Goal: Task Accomplishment & Management: Complete application form

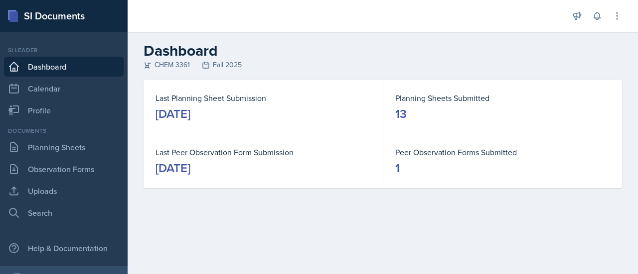
click at [64, 159] on div "Documents Planning Sheets Observation Forms Uploads Search" at bounding box center [64, 175] width 120 height 97
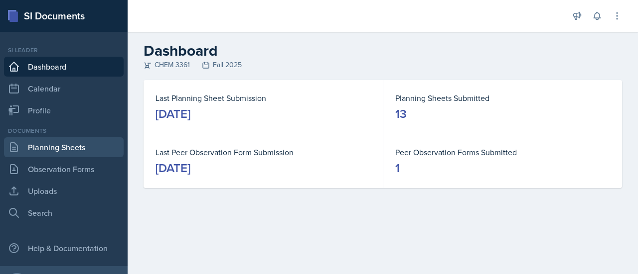
click at [62, 148] on link "Planning Sheets" at bounding box center [64, 147] width 120 height 20
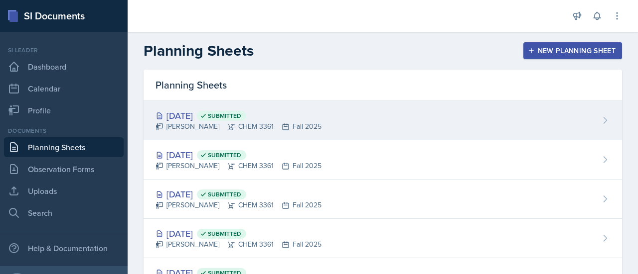
click at [299, 122] on div "[PERSON_NAME] CHEM 3361 Fall 2025" at bounding box center [238, 127] width 166 height 10
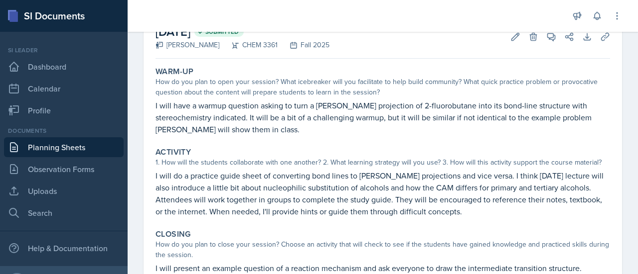
scroll to position [65, 0]
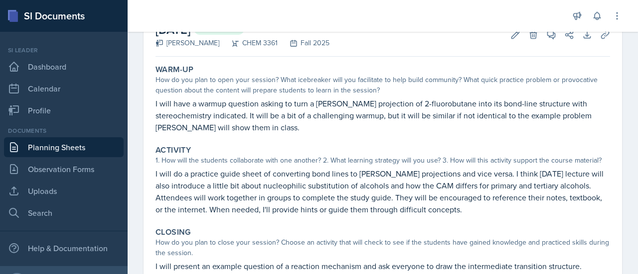
click at [299, 168] on p "I will do a practice guide sheet of converting bond lines to [PERSON_NAME] proj…" at bounding box center [382, 192] width 454 height 48
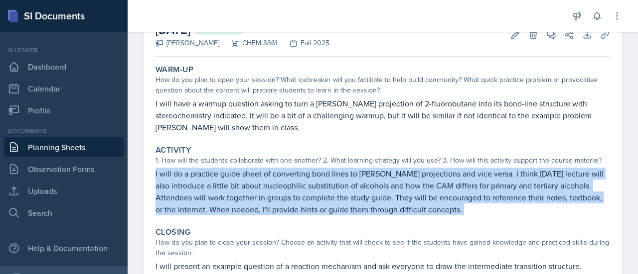
click at [299, 168] on p "I will do a practice guide sheet of converting bond lines to [PERSON_NAME] proj…" at bounding box center [382, 192] width 454 height 48
click at [297, 190] on p "I will do a practice guide sheet of converting bond lines to [PERSON_NAME] proj…" at bounding box center [382, 192] width 454 height 48
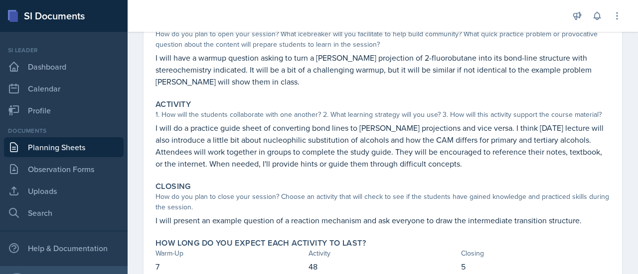
scroll to position [112, 0]
click at [364, 145] on p "I will do a practice guide sheet of converting bond lines to [PERSON_NAME] proj…" at bounding box center [382, 146] width 454 height 48
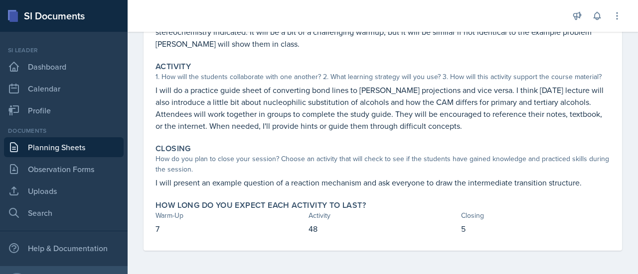
scroll to position [0, 0]
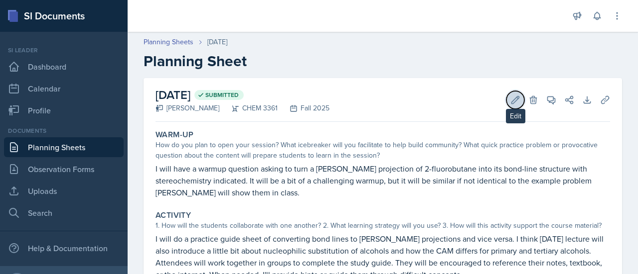
click at [506, 98] on button "Edit" at bounding box center [515, 100] width 18 height 18
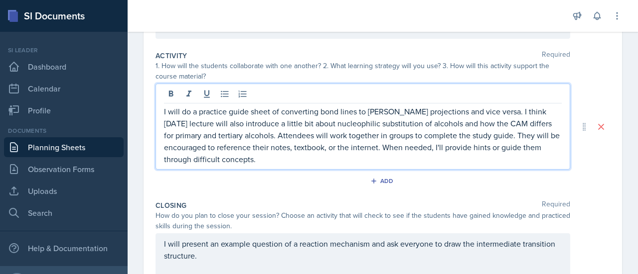
scroll to position [210, 0]
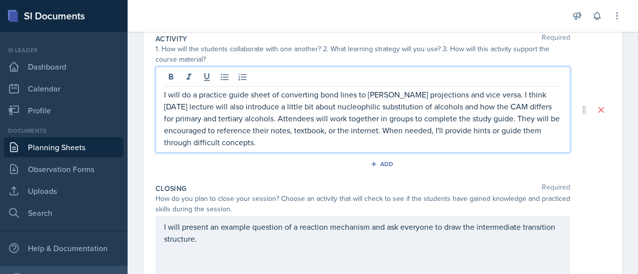
click at [405, 101] on p "I will do a practice guide sheet of converting bond lines to [PERSON_NAME] proj…" at bounding box center [362, 119] width 397 height 60
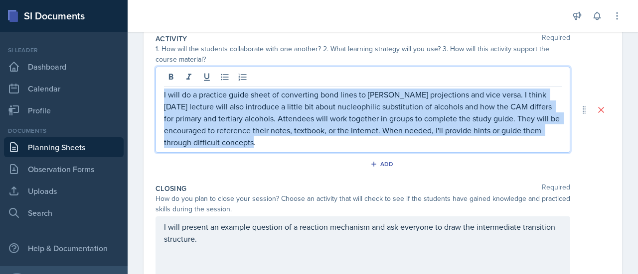
click at [405, 101] on p "I will do a practice guide sheet of converting bond lines to [PERSON_NAME] proj…" at bounding box center [362, 119] width 397 height 60
click at [271, 89] on p "I will do a practice guide sheet of converting bond lines to [PERSON_NAME] proj…" at bounding box center [362, 119] width 397 height 60
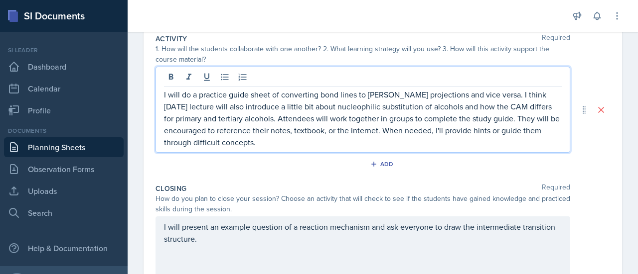
click at [181, 101] on p "I will do a practice guide sheet of converting bond lines to [PERSON_NAME] proj…" at bounding box center [362, 119] width 397 height 60
click at [545, 117] on p "I will do a practice guide sheet of converting bond lines to [PERSON_NAME] proj…" at bounding box center [362, 119] width 397 height 60
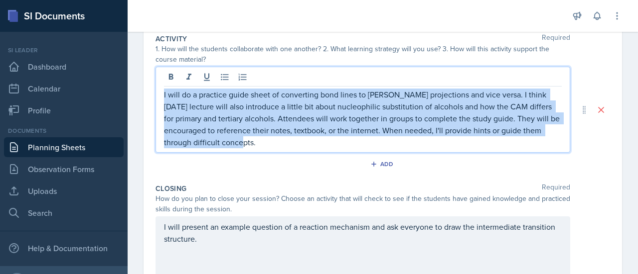
click at [545, 117] on p "I will do a practice guide sheet of converting bond lines to [PERSON_NAME] proj…" at bounding box center [362, 119] width 397 height 60
click at [452, 120] on p "I will do a practice guide sheet of converting bond lines to [PERSON_NAME] proj…" at bounding box center [362, 119] width 397 height 60
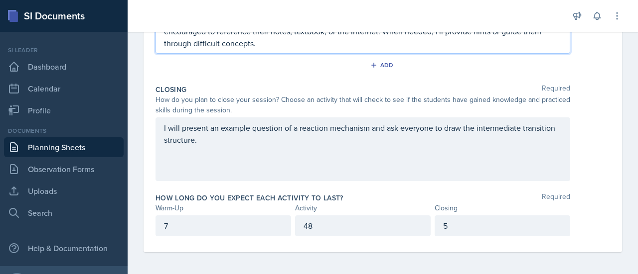
scroll to position [0, 0]
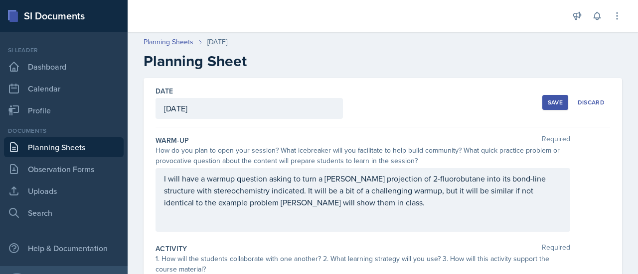
click at [553, 100] on div "Save" at bounding box center [554, 103] width 15 height 8
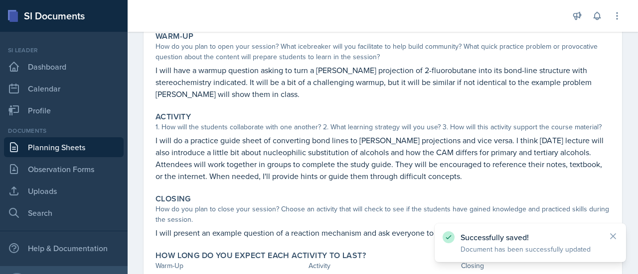
scroll to position [110, 0]
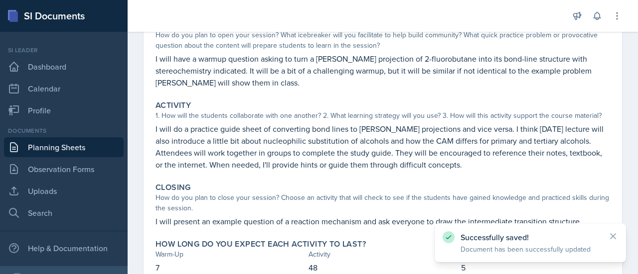
click at [351, 84] on p "I will have a warmup question asking to turn a [PERSON_NAME] projection of 2-fl…" at bounding box center [382, 71] width 454 height 36
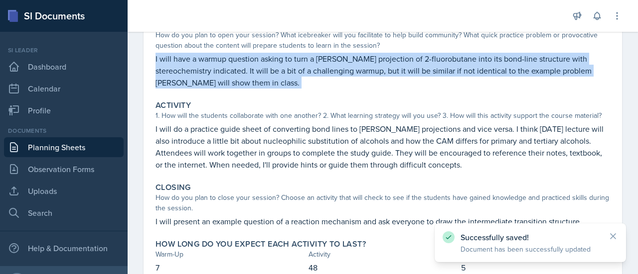
click at [351, 84] on p "I will have a warmup question asking to turn a [PERSON_NAME] projection of 2-fl…" at bounding box center [382, 71] width 454 height 36
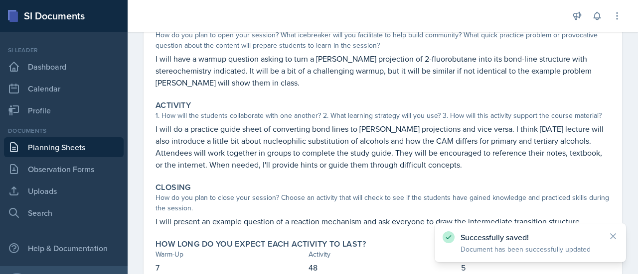
click at [348, 134] on p "I will do a practice guide sheet of converting bond lines to [PERSON_NAME] proj…" at bounding box center [382, 147] width 454 height 48
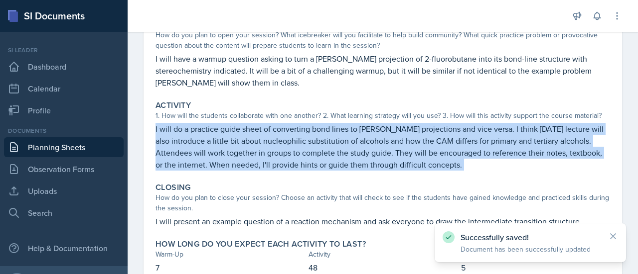
click at [348, 134] on p "I will do a practice guide sheet of converting bond lines to [PERSON_NAME] proj…" at bounding box center [382, 147] width 454 height 48
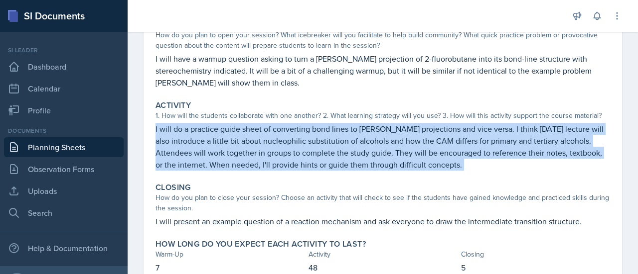
click at [348, 134] on p "I will do a practice guide sheet of converting bond lines to [PERSON_NAME] proj…" at bounding box center [382, 147] width 454 height 48
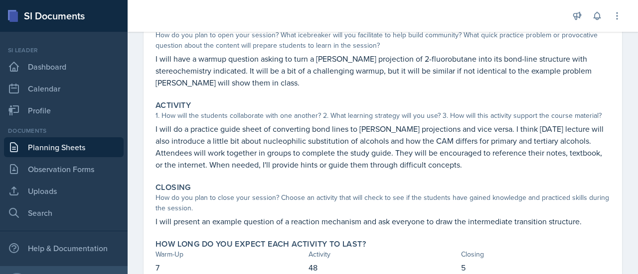
scroll to position [149, 0]
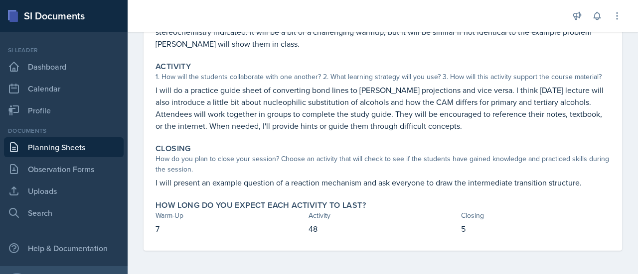
click at [348, 134] on div "Activity 1. How will the students collaborate with one another? 2. What learnin…" at bounding box center [382, 97] width 462 height 78
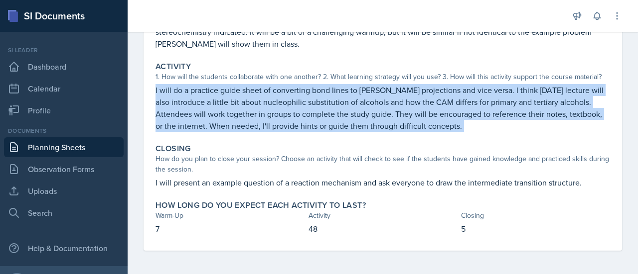
click at [348, 134] on div "Activity 1. How will the students collaborate with one another? 2. What learnin…" at bounding box center [382, 97] width 462 height 78
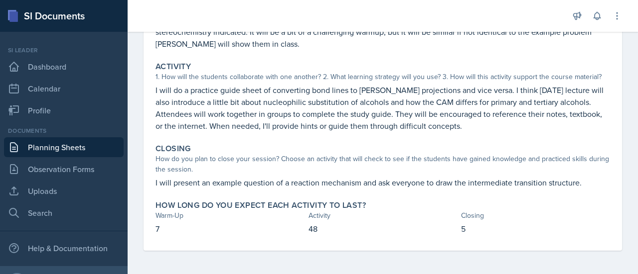
click at [345, 188] on div "Closing How do you plan to close your session? Choose an activity that will che…" at bounding box center [382, 166] width 462 height 53
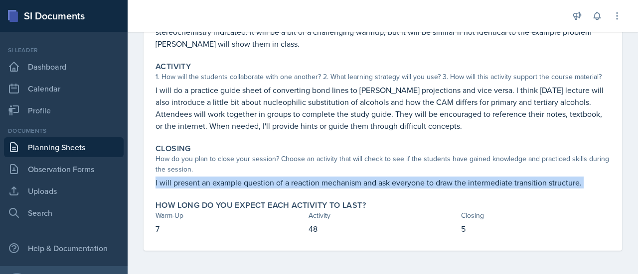
click at [345, 188] on div "Closing How do you plan to close your session? Choose an activity that will che…" at bounding box center [382, 166] width 462 height 53
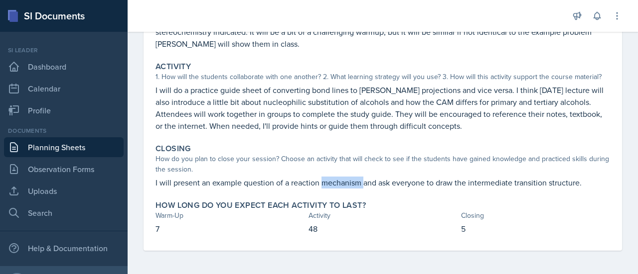
click at [345, 188] on div "Closing How do you plan to close your session? Choose an activity that will che…" at bounding box center [382, 166] width 462 height 53
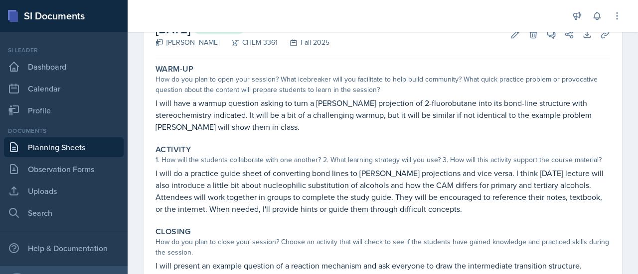
scroll to position [66, 0]
click at [546, 158] on div "1. How will the students collaborate with one another? 2. What learning strateg…" at bounding box center [382, 159] width 454 height 10
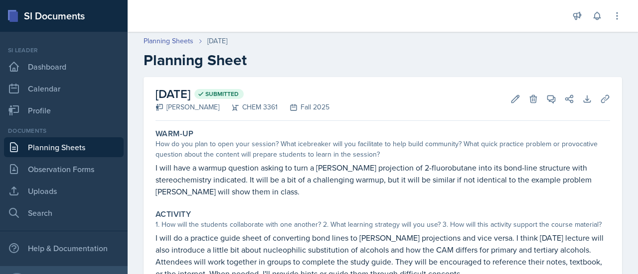
scroll to position [0, 0]
click at [510, 97] on icon at bounding box center [515, 100] width 10 height 10
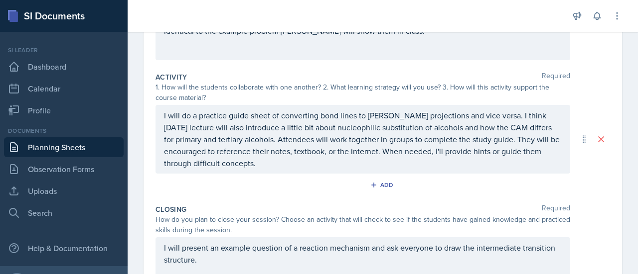
scroll to position [189, 0]
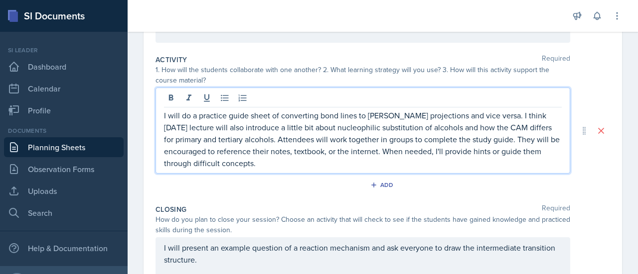
click at [447, 129] on p "I will do a practice guide sheet of converting bond lines to [PERSON_NAME] proj…" at bounding box center [362, 140] width 397 height 60
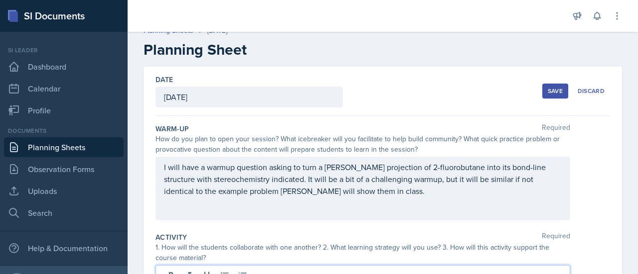
scroll to position [0, 0]
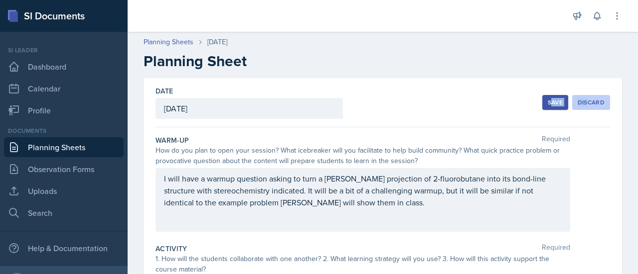
drag, startPoint x: 510, startPoint y: 110, endPoint x: 579, endPoint y: 98, distance: 69.9
click at [579, 98] on div "Date [DATE] [DATE] 28 29 30 1 2 3 4 5 6 7 8 9 10 11 12 13 14 15 16 17 18 19 20 …" at bounding box center [382, 102] width 454 height 49
click at [579, 98] on button "Discard" at bounding box center [591, 102] width 38 height 15
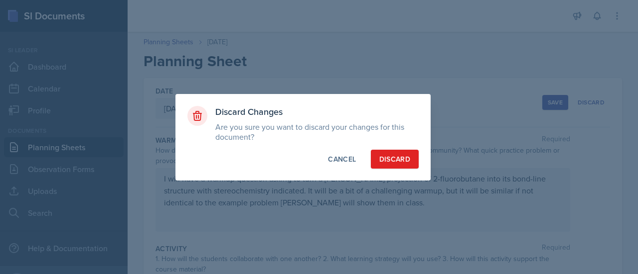
drag, startPoint x: 424, startPoint y: 152, endPoint x: 405, endPoint y: 158, distance: 20.3
click at [405, 158] on div "Discard Changes Are you sure you want to discard your changes for this document…" at bounding box center [302, 137] width 255 height 87
click at [405, 158] on div "Discard" at bounding box center [394, 159] width 31 height 10
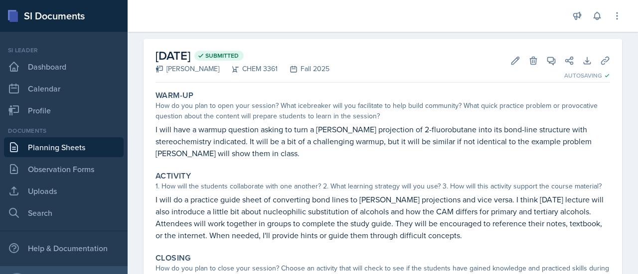
scroll to position [40, 0]
click at [411, 177] on div "Activity" at bounding box center [382, 176] width 454 height 10
click at [391, 208] on p "I will do a practice guide sheet of converting bond lines to [PERSON_NAME] proj…" at bounding box center [382, 217] width 454 height 48
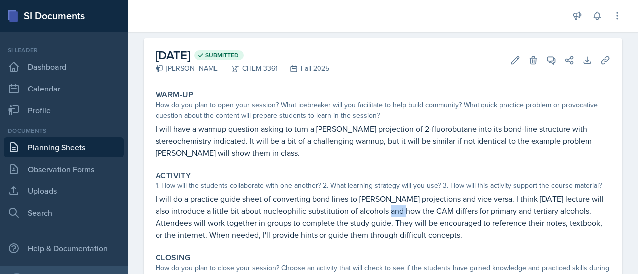
click at [391, 208] on p "I will do a practice guide sheet of converting bond lines to [PERSON_NAME] proj…" at bounding box center [382, 217] width 454 height 48
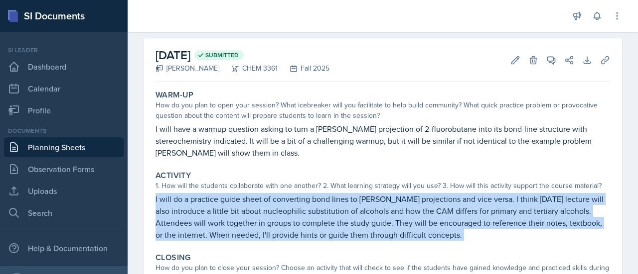
click at [391, 208] on p "I will do a practice guide sheet of converting bond lines to [PERSON_NAME] proj…" at bounding box center [382, 217] width 454 height 48
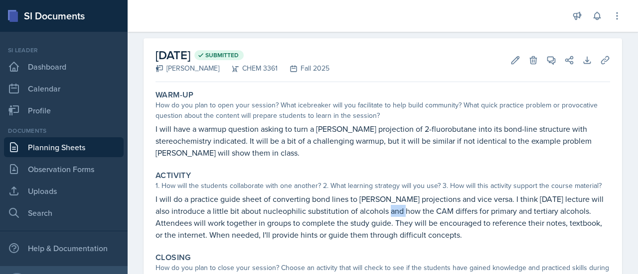
click at [391, 208] on p "I will do a practice guide sheet of converting bond lines to [PERSON_NAME] proj…" at bounding box center [382, 217] width 454 height 48
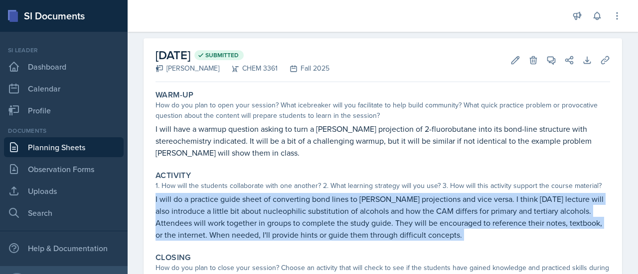
click at [391, 208] on p "I will do a practice guide sheet of converting bond lines to [PERSON_NAME] proj…" at bounding box center [382, 217] width 454 height 48
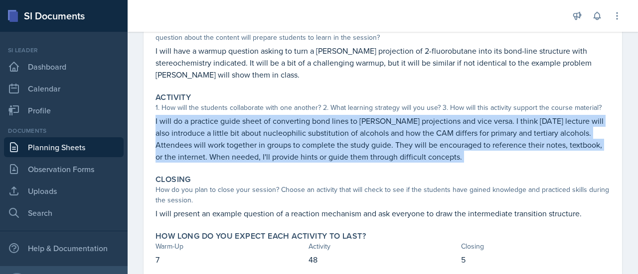
scroll to position [119, 0]
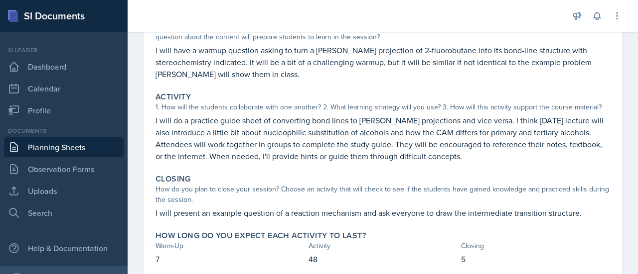
click at [391, 208] on p "I will present an example question of a reaction mechanism and ask everyone to …" at bounding box center [382, 213] width 454 height 12
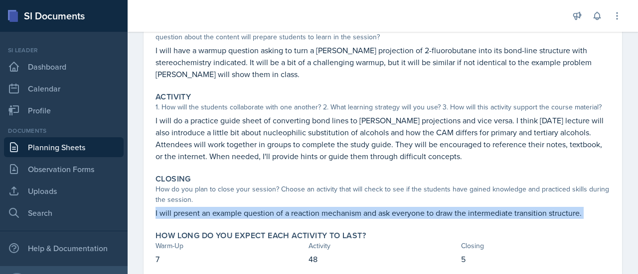
click at [391, 208] on p "I will present an example question of a reaction mechanism and ask everyone to …" at bounding box center [382, 213] width 454 height 12
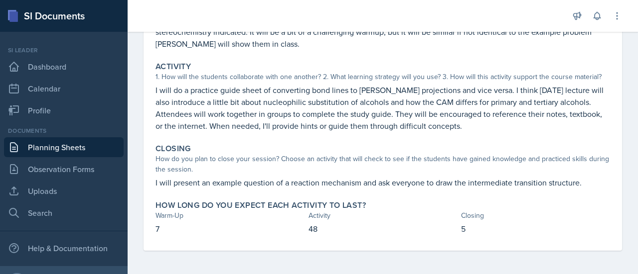
scroll to position [0, 0]
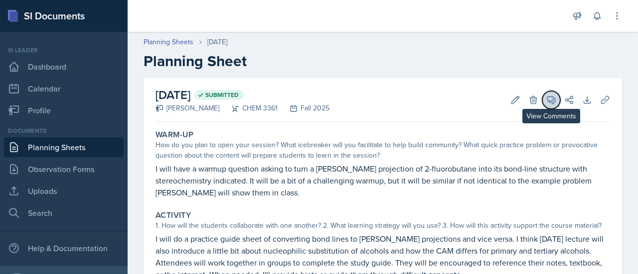
click at [546, 99] on icon at bounding box center [551, 100] width 10 height 10
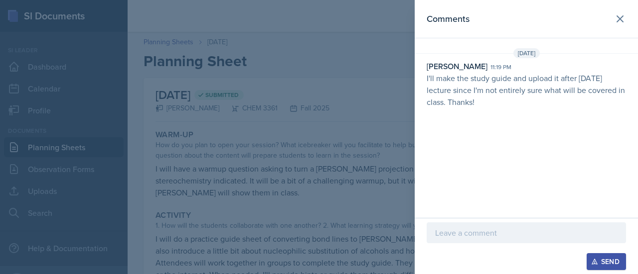
click at [535, 102] on p "I'll make the study guide and upload it after [DATE] lecture since I'm not enti…" at bounding box center [525, 90] width 199 height 36
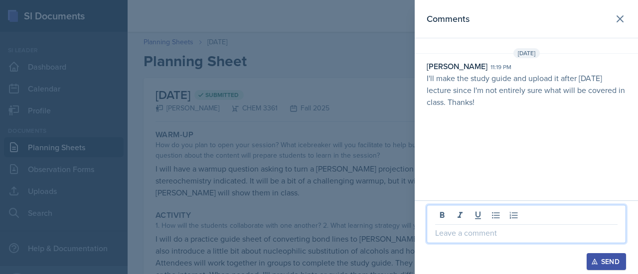
click at [497, 230] on p at bounding box center [526, 233] width 182 height 12
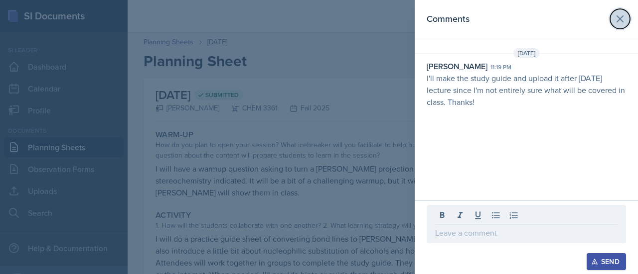
click at [625, 23] on icon at bounding box center [620, 19] width 12 height 12
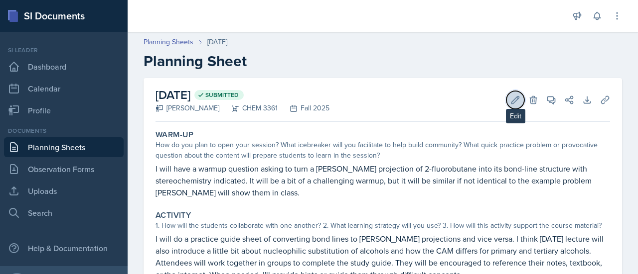
click at [510, 97] on icon at bounding box center [515, 100] width 10 height 10
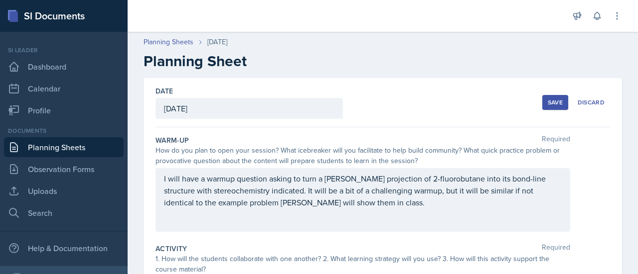
click at [250, 106] on div "[DATE]" at bounding box center [248, 108] width 187 height 21
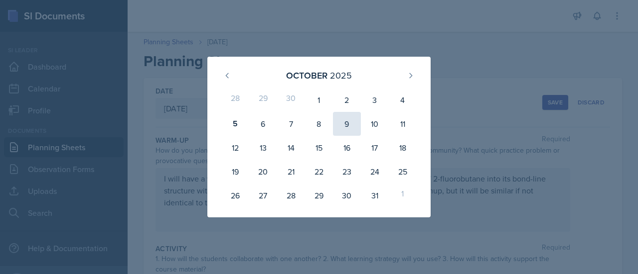
click at [343, 123] on div "9" at bounding box center [347, 124] width 28 height 24
type input "[DATE]"
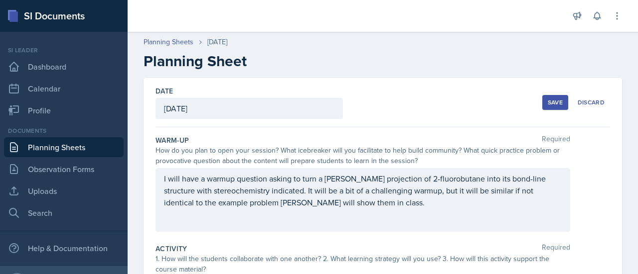
click at [551, 92] on div "Save Discard" at bounding box center [576, 102] width 68 height 23
click at [547, 101] on div "Save" at bounding box center [554, 103] width 15 height 8
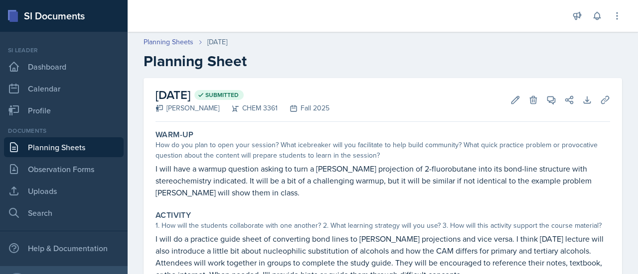
click at [240, 169] on p "I will have a warmup question asking to turn a [PERSON_NAME] projection of 2-fl…" at bounding box center [382, 181] width 454 height 36
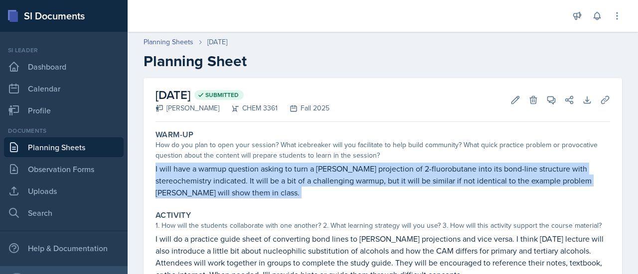
click at [240, 169] on p "I will have a warmup question asking to turn a [PERSON_NAME] projection of 2-fl…" at bounding box center [382, 181] width 454 height 36
copy div "I will have a warmup question asking to turn a [PERSON_NAME] projection of 2-fl…"
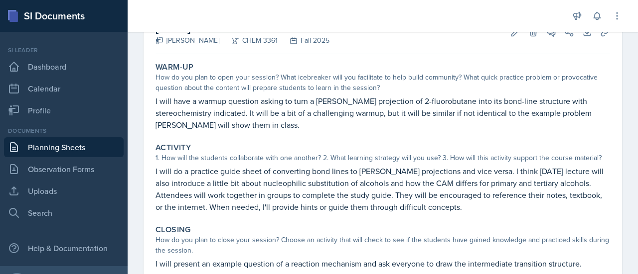
click at [284, 170] on p "I will do a practice guide sheet of converting bond lines to [PERSON_NAME] proj…" at bounding box center [382, 189] width 454 height 48
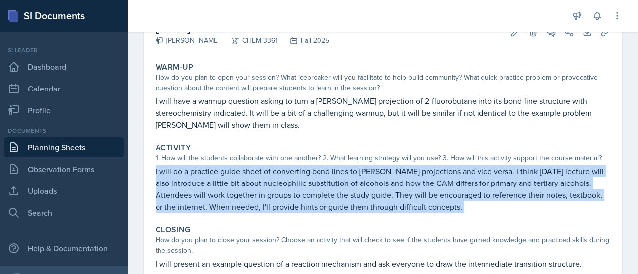
click at [284, 170] on p "I will do a practice guide sheet of converting bond lines to [PERSON_NAME] proj…" at bounding box center [382, 189] width 454 height 48
copy div "I will do a practice guide sheet of converting bond lines to [PERSON_NAME] proj…"
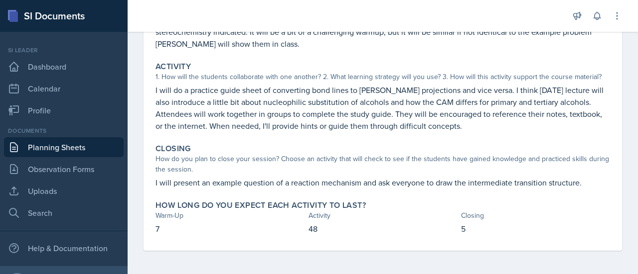
click at [291, 179] on p "I will present an example question of a reaction mechanism and ask everyone to …" at bounding box center [382, 183] width 454 height 12
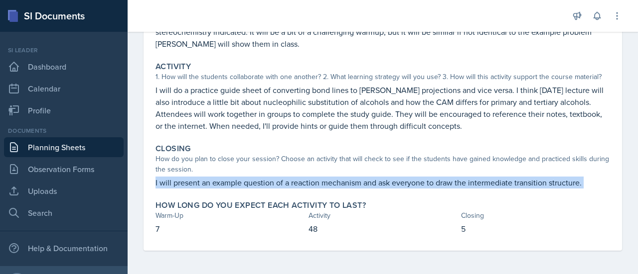
click at [291, 179] on p "I will present an example question of a reaction mechanism and ask everyone to …" at bounding box center [382, 183] width 454 height 12
copy div "I will present an example question of a reaction mechanism and ask everyone to …"
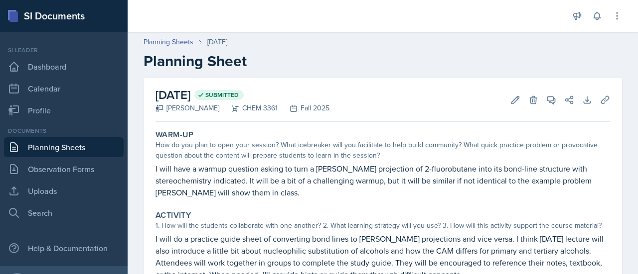
click at [51, 151] on link "Planning Sheets" at bounding box center [64, 147] width 120 height 20
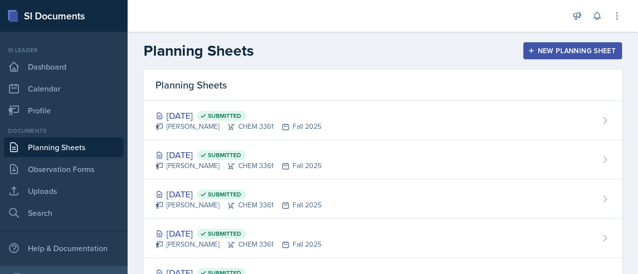
click at [549, 47] on div "New Planning Sheet" at bounding box center [572, 51] width 86 height 8
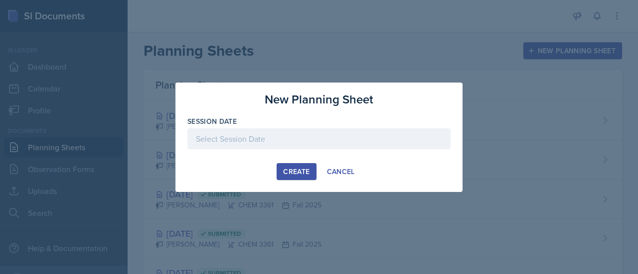
click at [306, 138] on div at bounding box center [318, 139] width 263 height 21
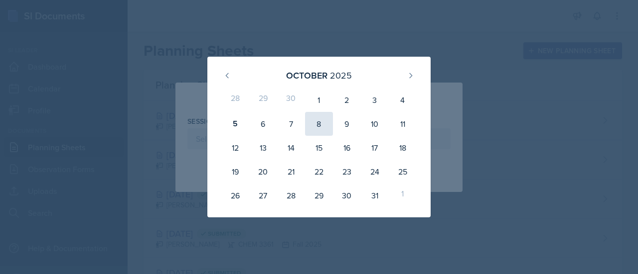
click at [306, 131] on div "8" at bounding box center [319, 124] width 28 height 24
type input "[DATE]"
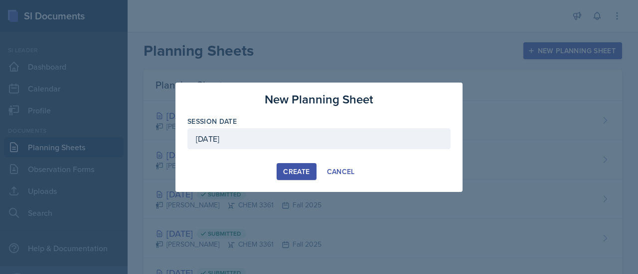
click at [283, 177] on button "Create" at bounding box center [295, 171] width 39 height 17
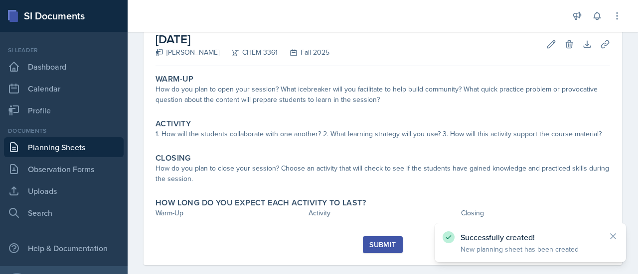
scroll to position [56, 0]
click at [372, 246] on div "Submit" at bounding box center [382, 245] width 26 height 8
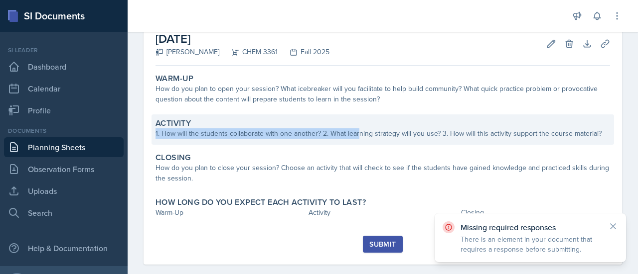
drag, startPoint x: 361, startPoint y: 112, endPoint x: 357, endPoint y: 132, distance: 20.3
click at [357, 132] on div "Warm-Up How do you plan to open your session? What icebreaker will you facilita…" at bounding box center [382, 153] width 454 height 166
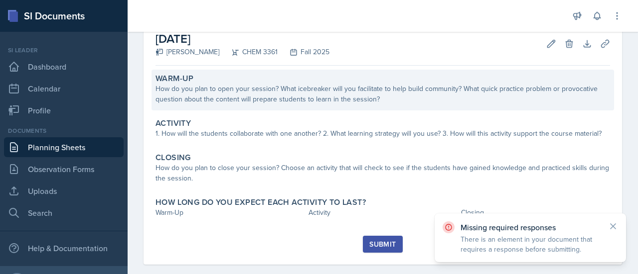
click at [361, 85] on div "How do you plan to open your session? What icebreaker will you facilitate to he…" at bounding box center [382, 94] width 454 height 21
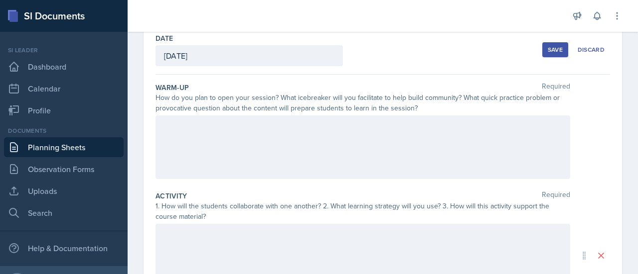
drag, startPoint x: 253, startPoint y: 198, endPoint x: 246, endPoint y: 142, distance: 56.3
click at [246, 142] on div at bounding box center [362, 148] width 414 height 64
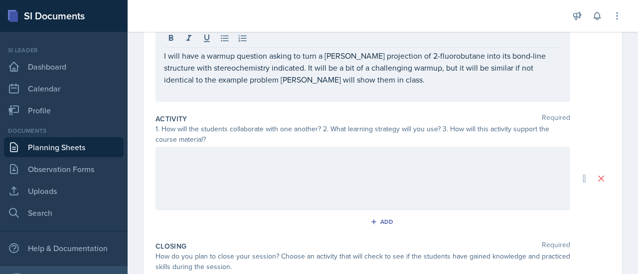
click at [318, 196] on div at bounding box center [362, 179] width 414 height 64
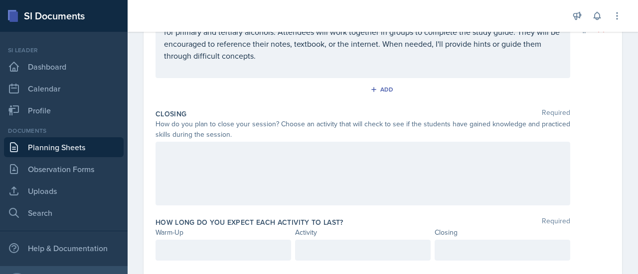
click at [303, 176] on div at bounding box center [362, 174] width 414 height 64
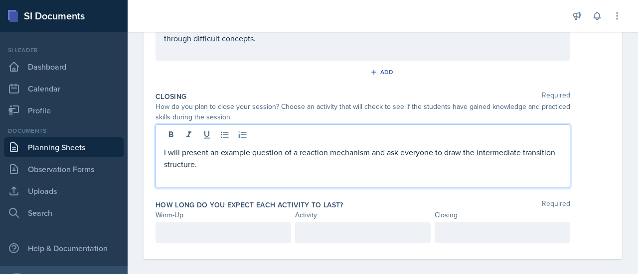
scroll to position [304, 0]
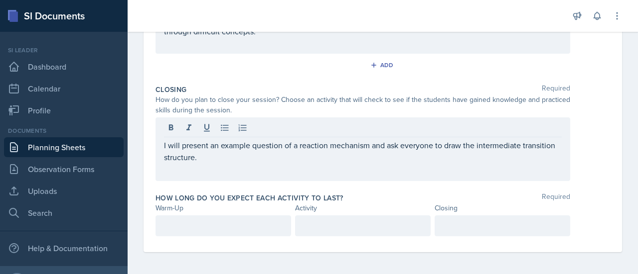
click at [244, 232] on div at bounding box center [222, 226] width 135 height 21
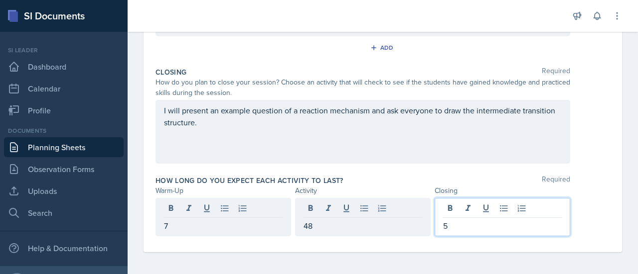
scroll to position [0, 0]
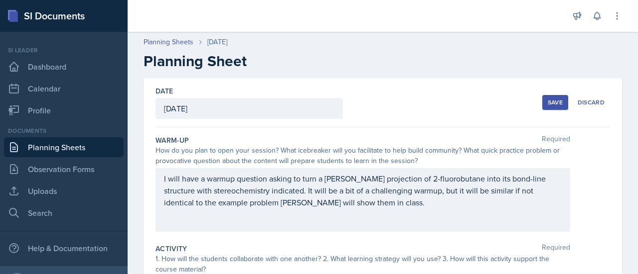
click at [547, 104] on div "Save" at bounding box center [554, 103] width 15 height 8
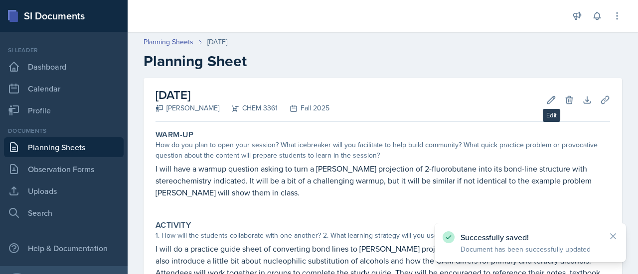
scroll to position [207, 0]
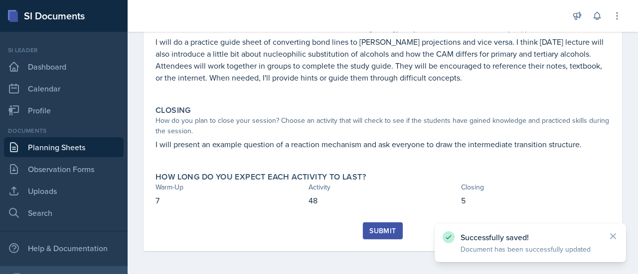
click at [365, 237] on button "Submit" at bounding box center [382, 231] width 39 height 17
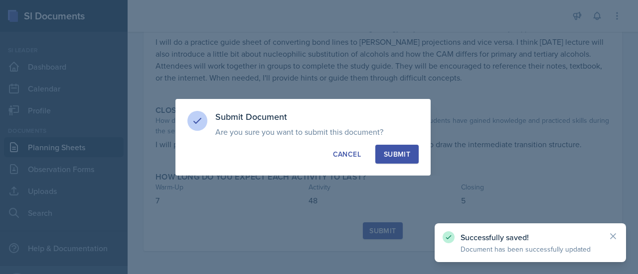
click at [401, 154] on div "Submit" at bounding box center [397, 154] width 26 height 10
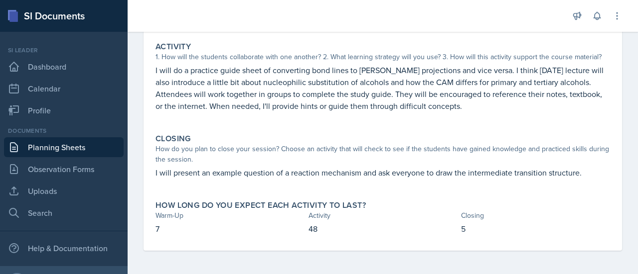
scroll to position [0, 0]
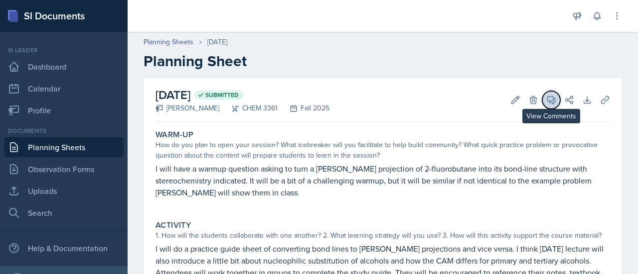
click at [547, 102] on icon at bounding box center [550, 100] width 7 height 7
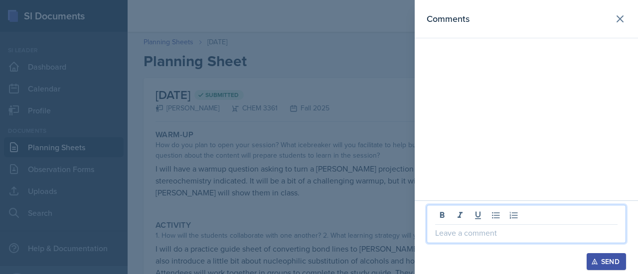
click at [529, 232] on p at bounding box center [526, 233] width 182 height 12
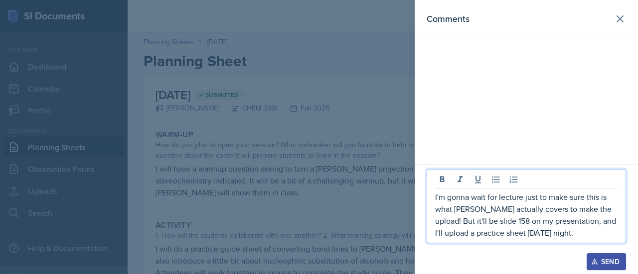
click at [468, 233] on p "I'm gonna wait for lecture just to make sure this is what Dr. Haseltine actuall…" at bounding box center [526, 215] width 182 height 48
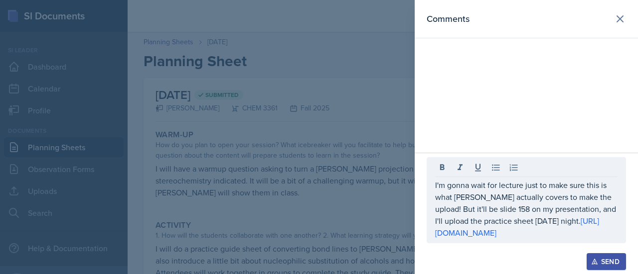
click at [608, 261] on div "Send" at bounding box center [606, 262] width 26 height 8
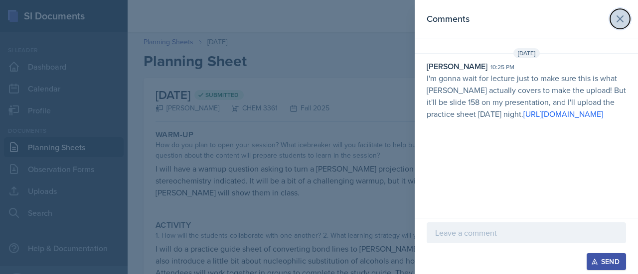
click at [621, 23] on icon at bounding box center [620, 19] width 12 height 12
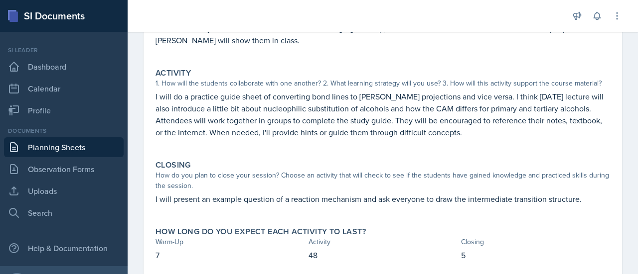
scroll to position [153, 0]
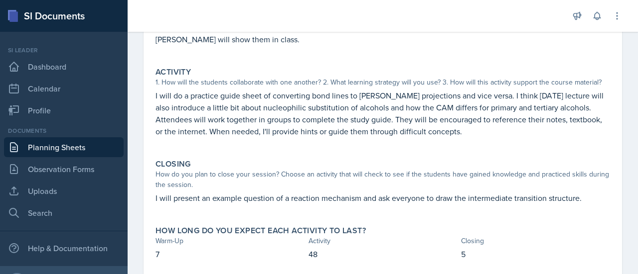
click at [400, 115] on p "I will do a practice guide sheet of converting bond lines to [PERSON_NAME] proj…" at bounding box center [382, 114] width 454 height 48
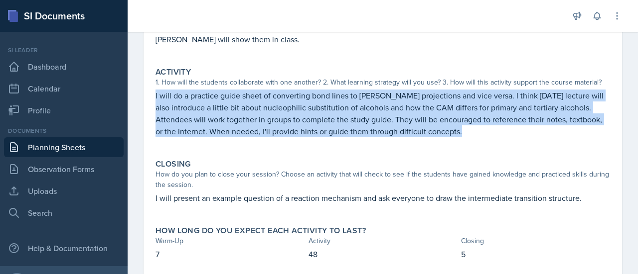
click at [400, 115] on p "I will do a practice guide sheet of converting bond lines to [PERSON_NAME] proj…" at bounding box center [382, 114] width 454 height 48
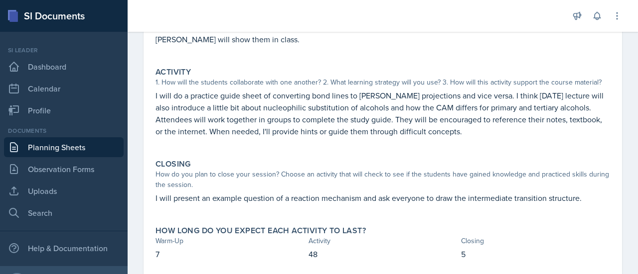
scroll to position [0, 0]
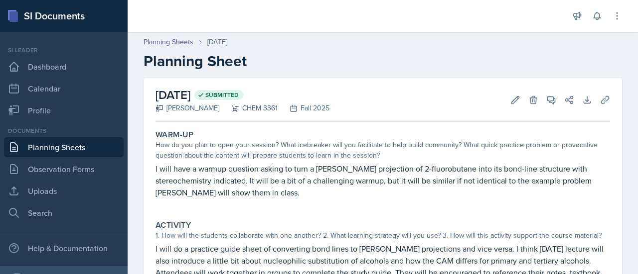
click at [104, 141] on link "Planning Sheets" at bounding box center [64, 147] width 120 height 20
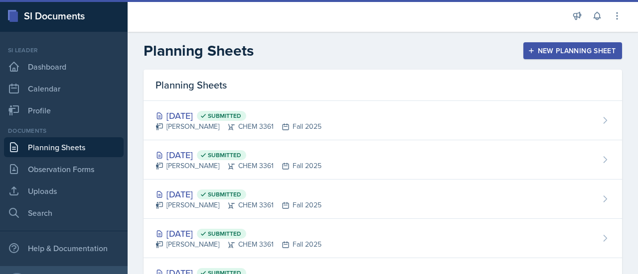
click at [496, 114] on div "Oct 9th, 2025 Submitted Neha Prabakaran CHEM 3361 Fall 2025" at bounding box center [382, 120] width 478 height 39
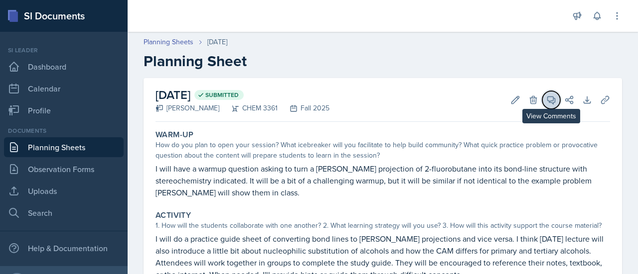
click at [546, 98] on icon at bounding box center [551, 100] width 10 height 10
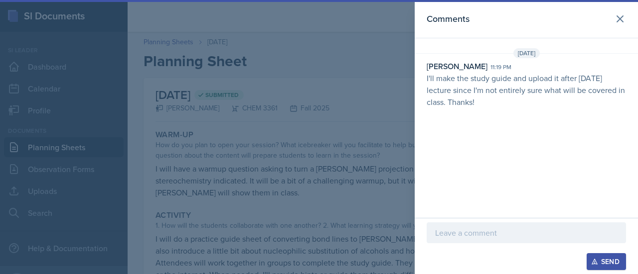
click at [365, 132] on div at bounding box center [319, 137] width 638 height 274
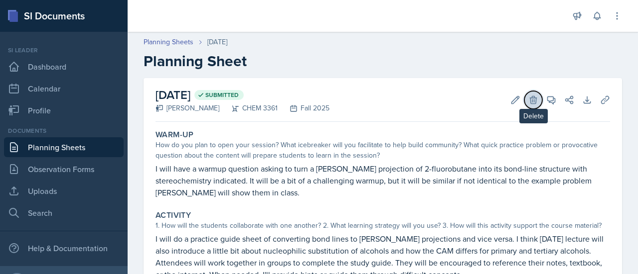
click at [528, 103] on icon at bounding box center [533, 100] width 10 height 10
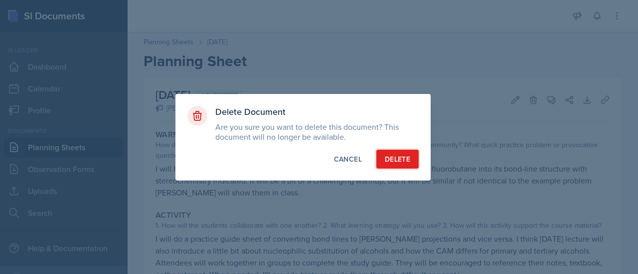
click at [411, 168] on button "Delete" at bounding box center [397, 159] width 42 height 19
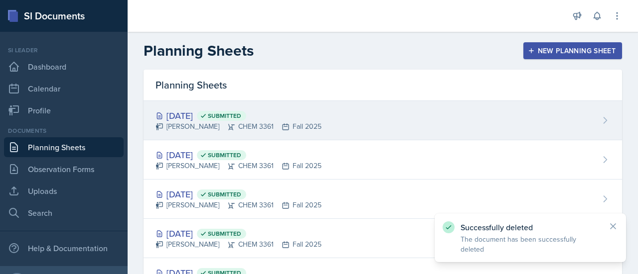
click at [347, 136] on div "[DATE] Submitted [PERSON_NAME] CHEM 3361 Fall 2025" at bounding box center [382, 120] width 478 height 39
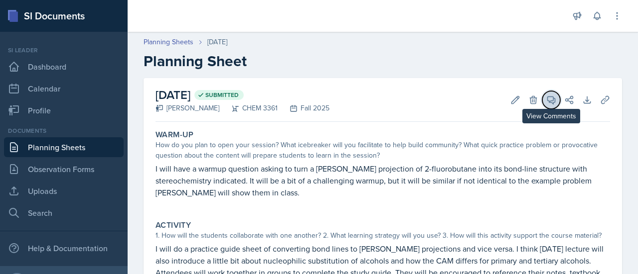
click at [542, 106] on button "View Comments" at bounding box center [551, 100] width 18 height 18
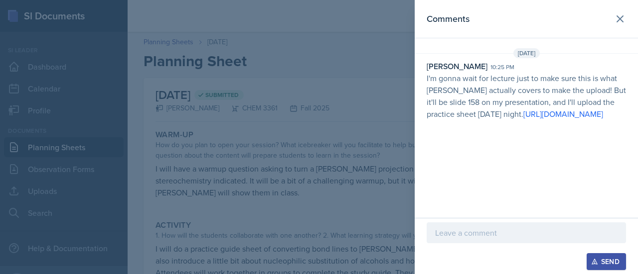
click at [360, 181] on div at bounding box center [319, 137] width 638 height 274
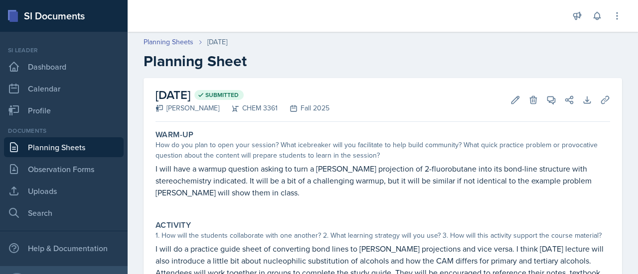
click at [54, 144] on link "Planning Sheets" at bounding box center [64, 147] width 120 height 20
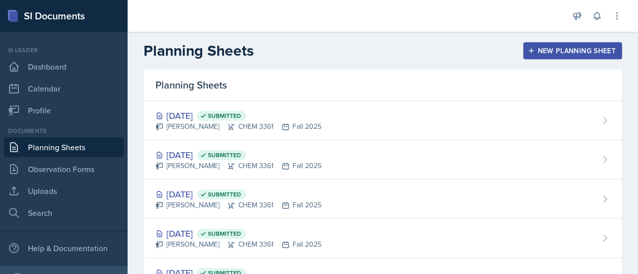
click at [589, 37] on header "Planning Sheets New Planning Sheet" at bounding box center [383, 51] width 510 height 38
click at [583, 44] on button "New Planning Sheet" at bounding box center [572, 50] width 99 height 17
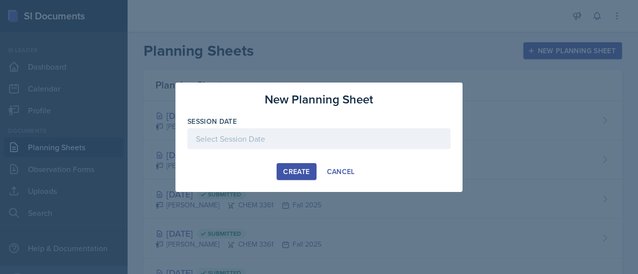
click at [317, 131] on div at bounding box center [318, 139] width 263 height 21
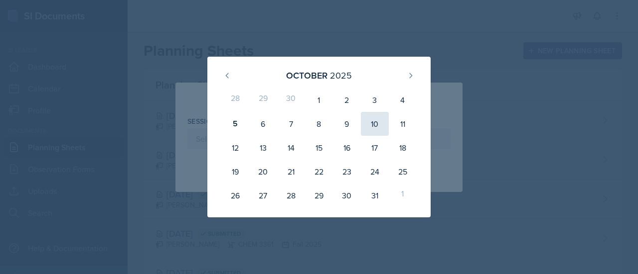
click at [366, 124] on div "10" at bounding box center [375, 124] width 28 height 24
type input "October 10th, 2025"
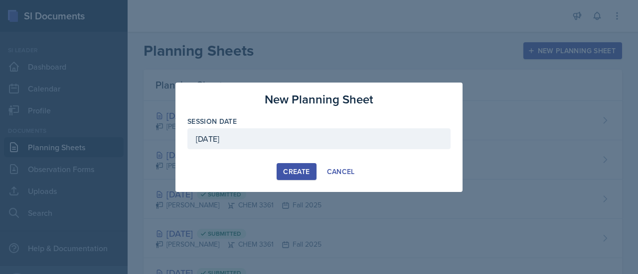
click at [301, 174] on div "Create" at bounding box center [296, 172] width 26 height 8
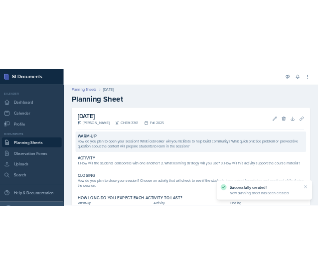
scroll to position [24, 0]
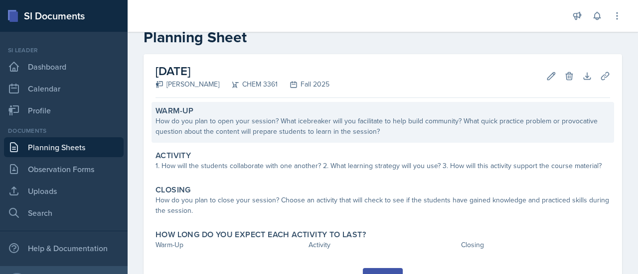
click at [292, 126] on div "How do you plan to open your session? What icebreaker will you facilitate to he…" at bounding box center [382, 126] width 454 height 21
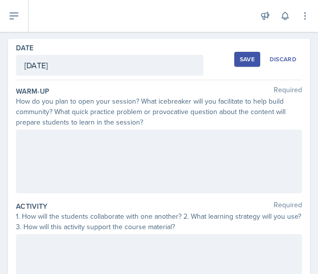
scroll to position [41, 0]
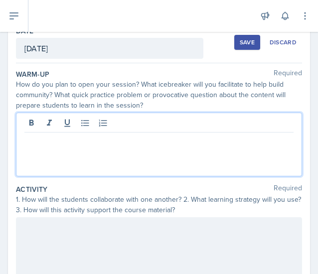
click at [148, 134] on p at bounding box center [158, 140] width 269 height 12
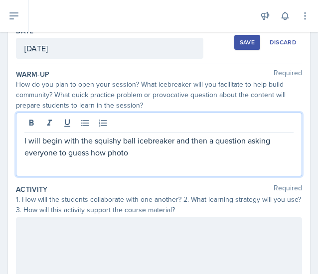
click at [197, 150] on p "I will begin with the squishy ball icebreaker and then a question asking everyo…" at bounding box center [158, 146] width 269 height 24
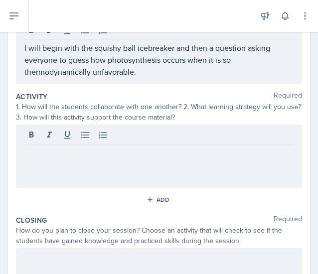
click at [183, 158] on div at bounding box center [159, 157] width 286 height 64
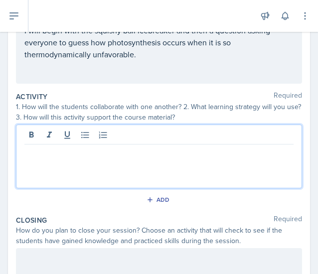
scroll to position [117, 0]
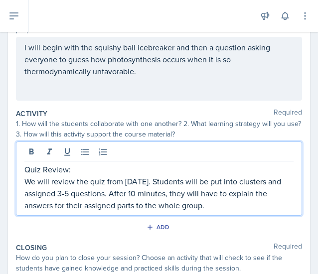
click at [90, 169] on p "Quiz Review:" at bounding box center [158, 169] width 269 height 12
click at [205, 208] on p "We will review the quiz from Monday. Students will be put into clusters and ass…" at bounding box center [158, 193] width 269 height 36
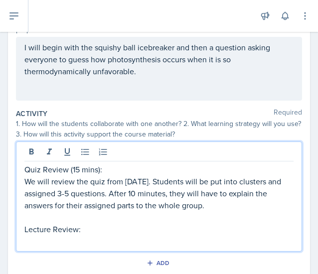
scroll to position [175, 0]
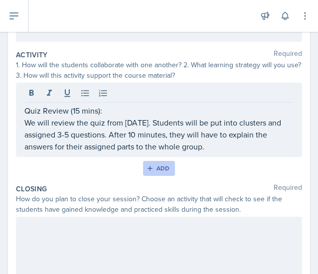
click at [153, 171] on button "Add" at bounding box center [159, 168] width 32 height 15
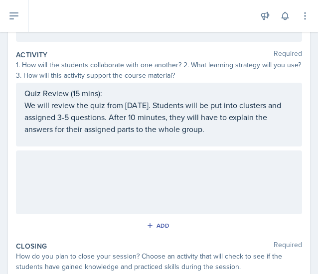
click at [147, 172] on div at bounding box center [159, 182] width 286 height 64
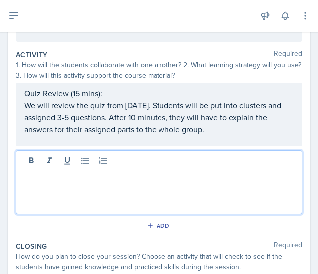
scroll to position [192, 0]
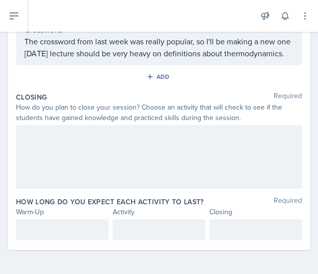
click at [147, 172] on div at bounding box center [159, 157] width 286 height 64
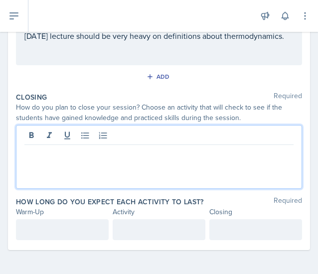
scroll to position [323, 0]
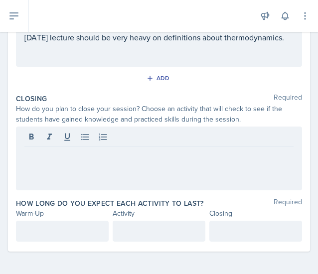
click at [147, 172] on div at bounding box center [159, 159] width 286 height 64
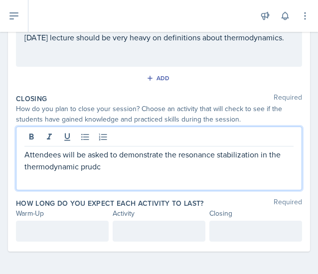
click at [162, 154] on p "Attendees will be asked to demonstrate the resonance stabilization in the therm…" at bounding box center [158, 160] width 269 height 24
click at [118, 155] on p "Attendees will be asked to demonstrate the resonance stabilization in the therm…" at bounding box center [158, 160] width 269 height 24
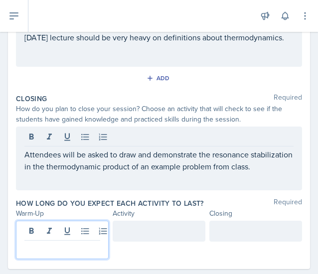
scroll to position [340, 0]
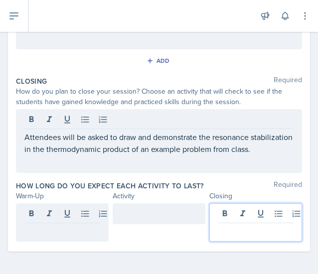
click at [221, 227] on p at bounding box center [256, 231] width 76 height 12
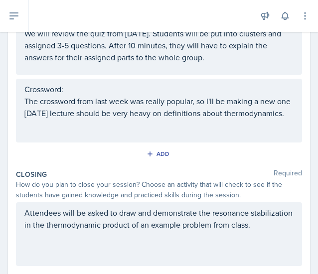
scroll to position [243, 0]
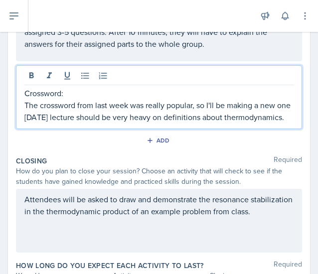
click at [124, 92] on p "Crossword:" at bounding box center [158, 93] width 269 height 12
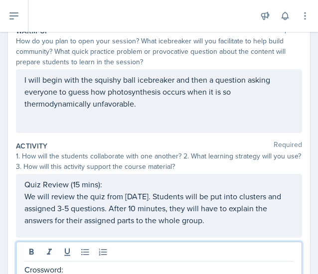
scroll to position [333, 0]
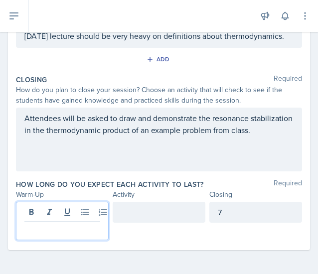
click at [72, 230] on p at bounding box center [62, 230] width 76 height 12
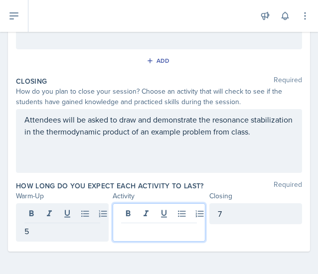
click at [120, 211] on div at bounding box center [159, 222] width 93 height 38
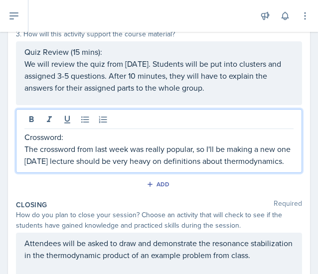
scroll to position [234, 0]
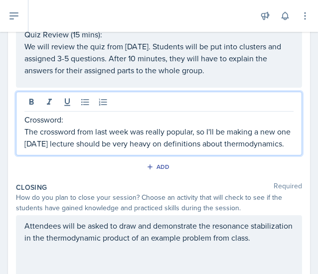
click at [86, 115] on p "Crossword:" at bounding box center [158, 120] width 269 height 12
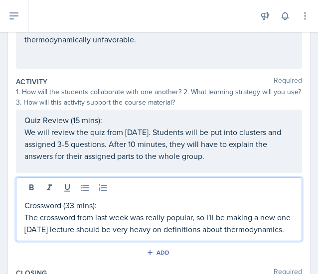
scroll to position [0, 0]
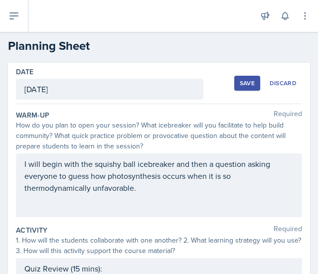
click at [240, 82] on div "Save" at bounding box center [247, 83] width 15 height 8
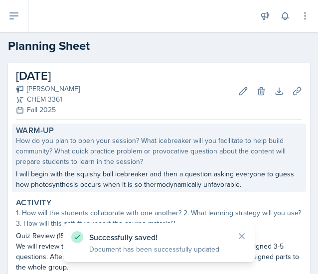
scroll to position [205, 0]
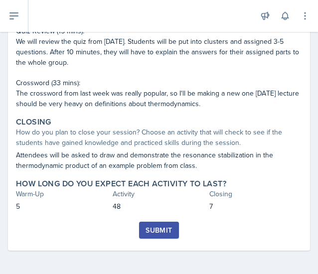
click at [162, 227] on div "Submit" at bounding box center [158, 230] width 26 height 8
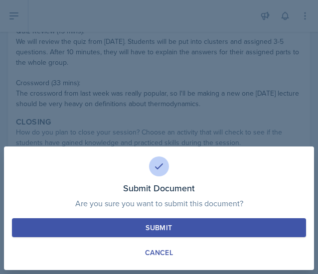
click at [63, 221] on button "Submit" at bounding box center [159, 227] width 294 height 19
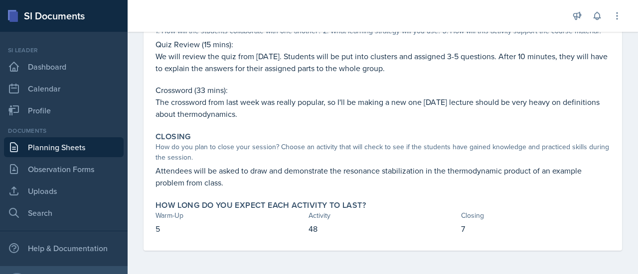
scroll to position [0, 0]
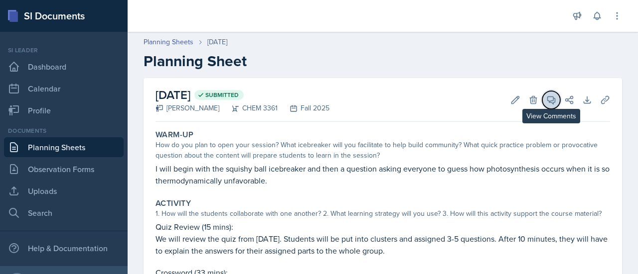
click at [542, 99] on button "View Comments" at bounding box center [551, 100] width 18 height 18
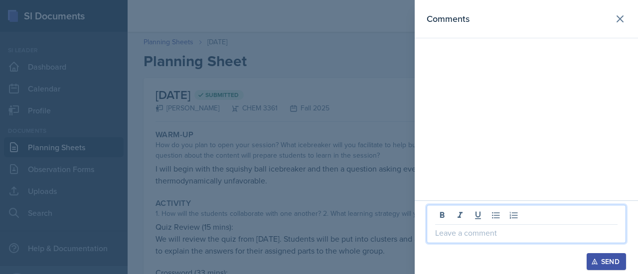
click at [508, 233] on p at bounding box center [526, 233] width 182 height 12
click at [586, 254] on button "Send" at bounding box center [605, 262] width 39 height 17
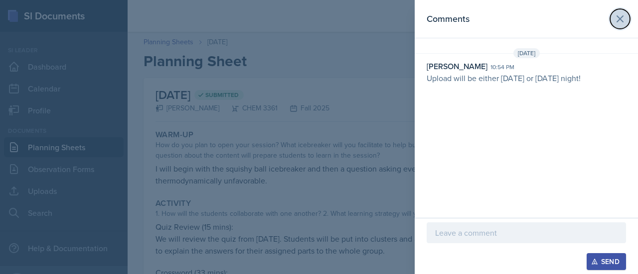
click at [621, 19] on icon at bounding box center [620, 19] width 12 height 12
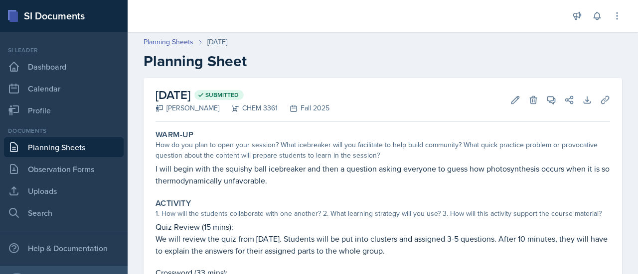
click at [76, 138] on link "Planning Sheets" at bounding box center [64, 147] width 120 height 20
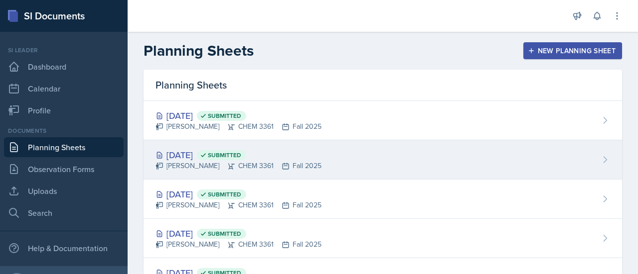
click at [297, 163] on div "[PERSON_NAME] CHEM 3361 Fall 2025" at bounding box center [238, 166] width 166 height 10
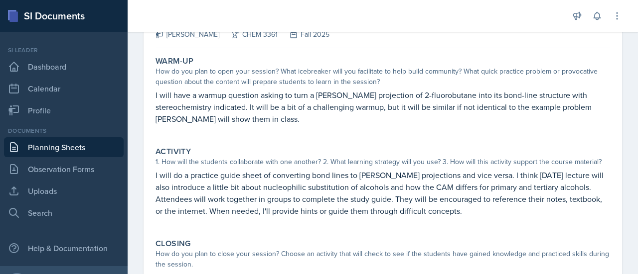
scroll to position [179, 0]
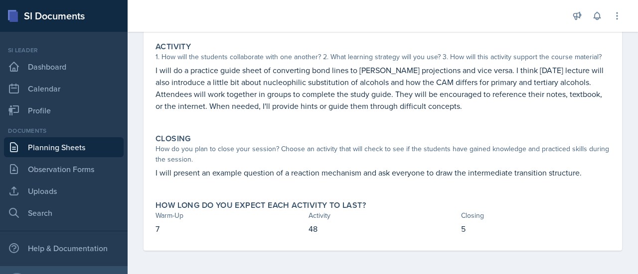
click at [524, 88] on p "I will do a practice guide sheet of converting bond lines to [PERSON_NAME] proj…" at bounding box center [382, 88] width 454 height 48
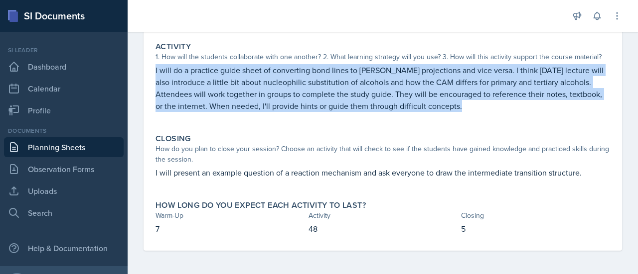
click at [524, 88] on p "I will do a practice guide sheet of converting bond lines to [PERSON_NAME] proj…" at bounding box center [382, 88] width 454 height 48
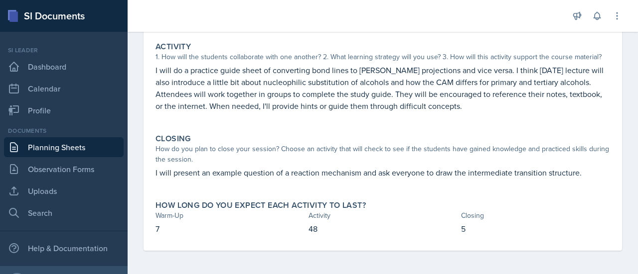
scroll to position [0, 0]
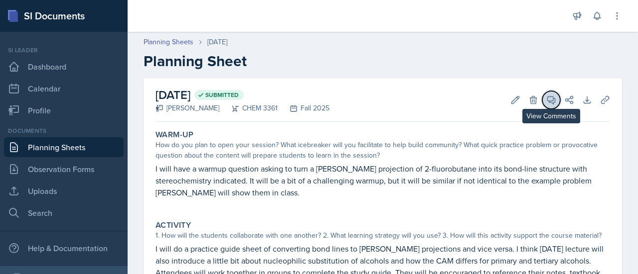
click at [546, 98] on icon at bounding box center [551, 100] width 10 height 10
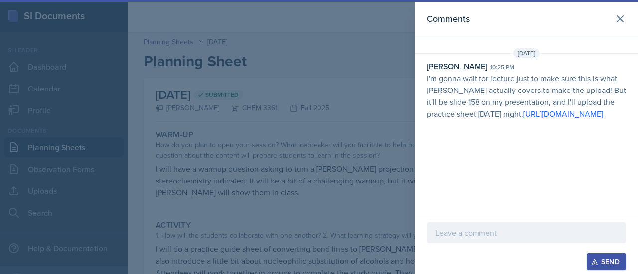
click at [585, 67] on div "Neha Prabakaran 10:25 pm" at bounding box center [525, 66] width 199 height 12
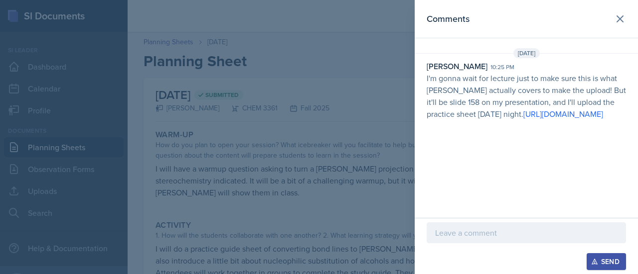
click at [285, 156] on div at bounding box center [319, 137] width 638 height 274
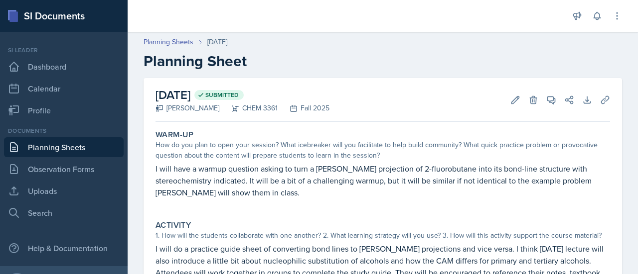
scroll to position [179, 0]
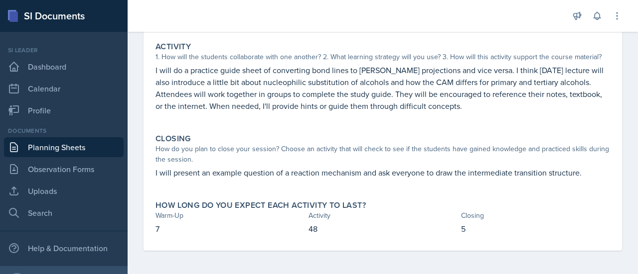
click at [87, 155] on link "Planning Sheets" at bounding box center [64, 147] width 120 height 20
